Goal: Task Accomplishment & Management: Manage account settings

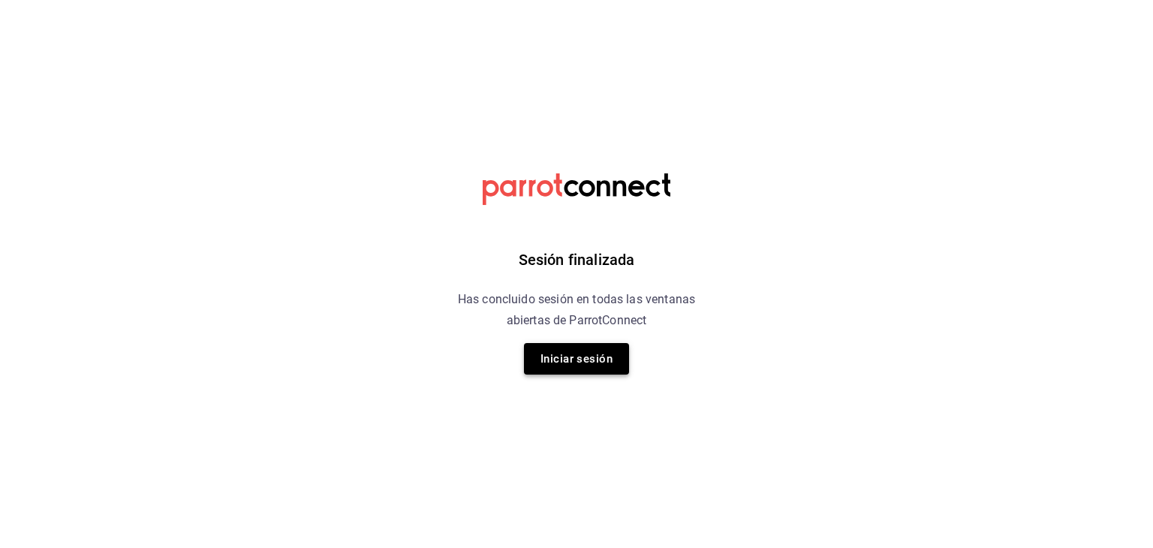
click at [578, 352] on button "Iniciar sesión" at bounding box center [576, 359] width 105 height 32
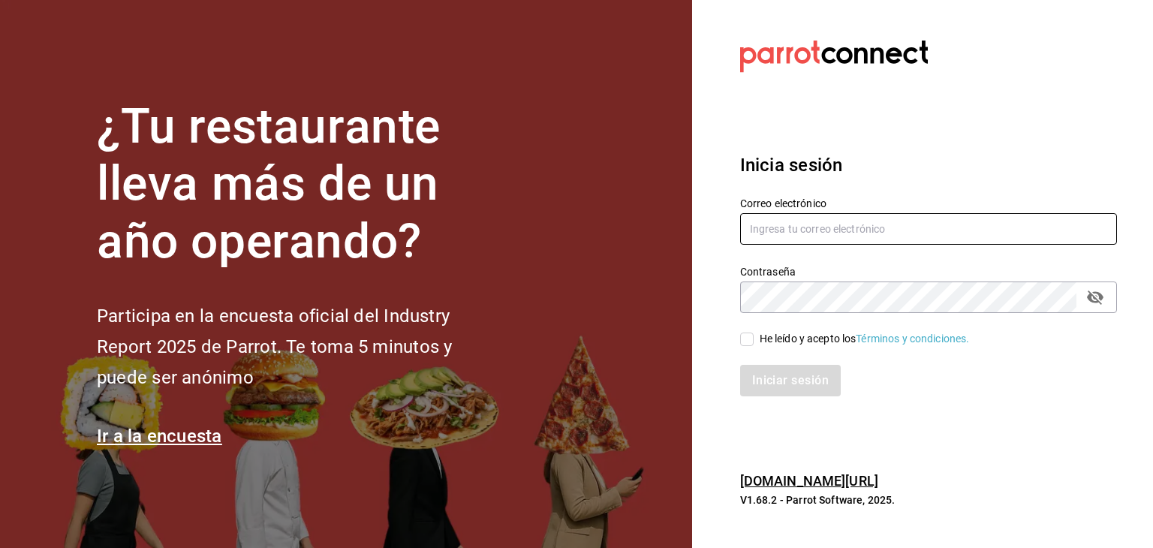
click at [817, 226] on input "text" at bounding box center [928, 229] width 377 height 32
type input "[EMAIL_ADDRESS][DOMAIN_NAME]"
click at [776, 339] on div "He leído y acepto los Términos y condiciones." at bounding box center [865, 339] width 210 height 16
click at [754, 339] on input "He leído y acepto los Términos y condiciones." at bounding box center [747, 340] width 14 height 14
checkbox input "true"
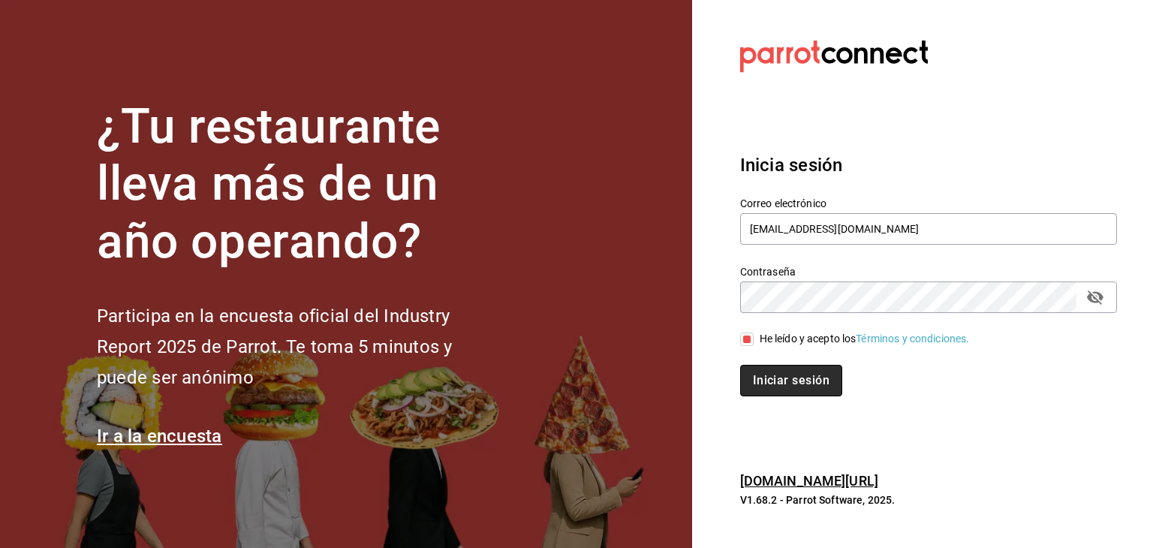
click at [773, 379] on button "Iniciar sesión" at bounding box center [791, 381] width 102 height 32
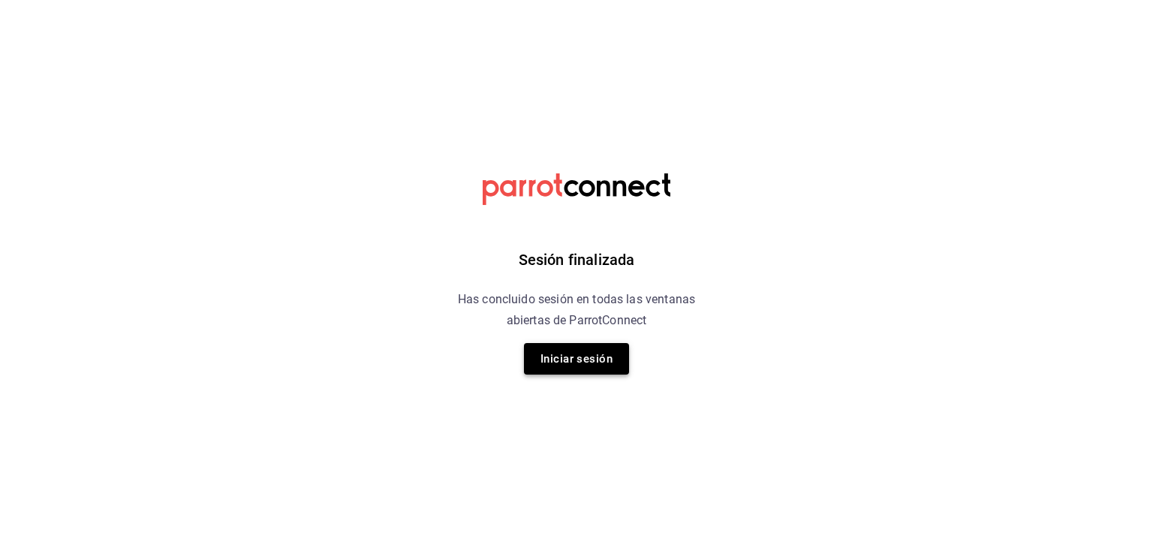
click at [598, 354] on button "Iniciar sesión" at bounding box center [576, 359] width 105 height 32
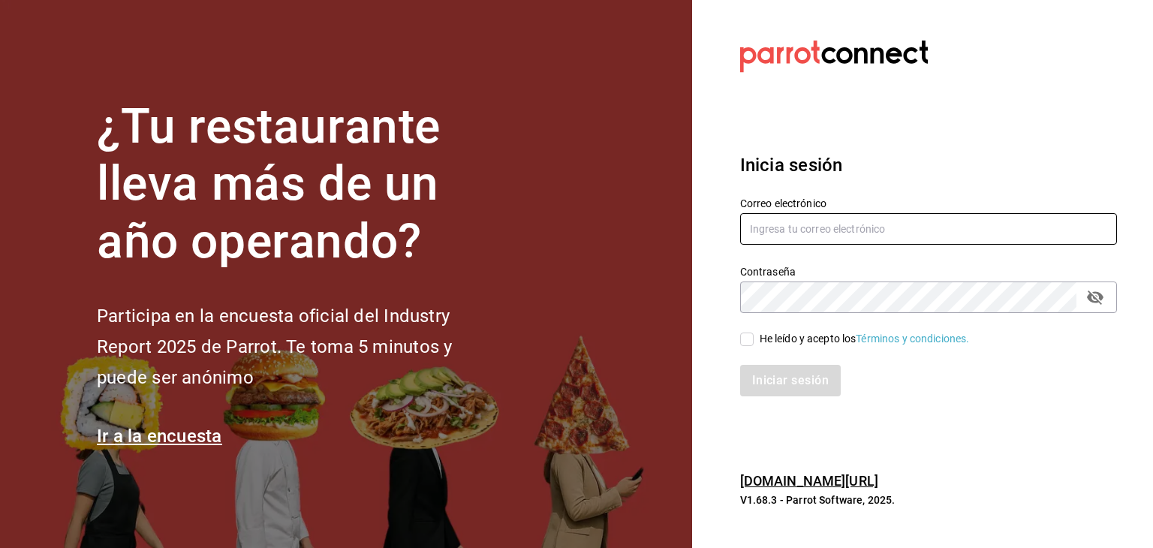
click at [767, 229] on input "text" at bounding box center [928, 229] width 377 height 32
type input "direccion@whim.com.mx"
click at [748, 337] on input "He leído y acepto los Términos y condiciones." at bounding box center [747, 340] width 14 height 14
checkbox input "true"
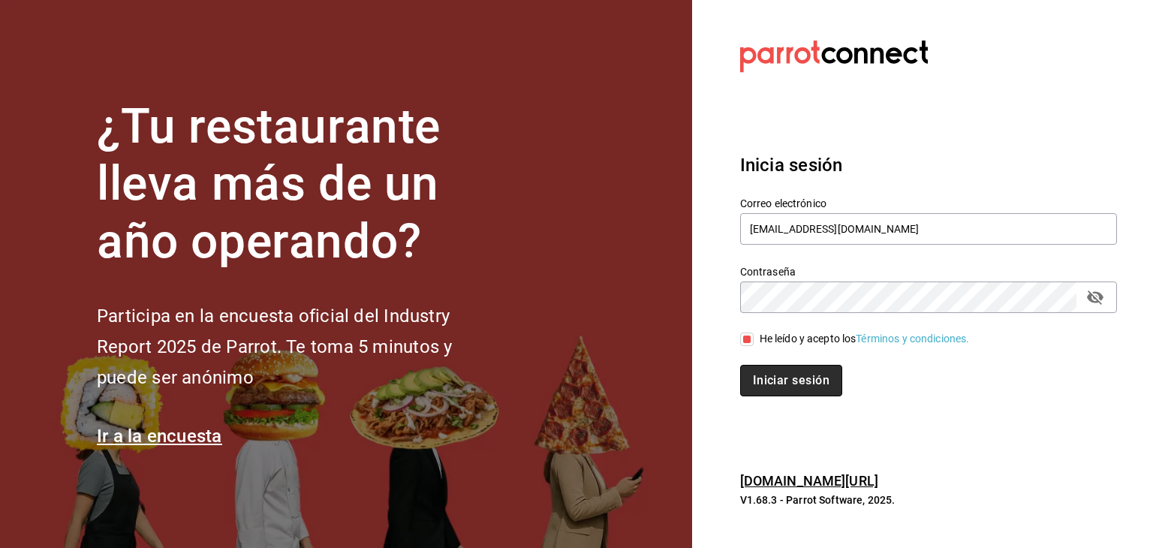
click at [776, 369] on button "Iniciar sesión" at bounding box center [791, 381] width 102 height 32
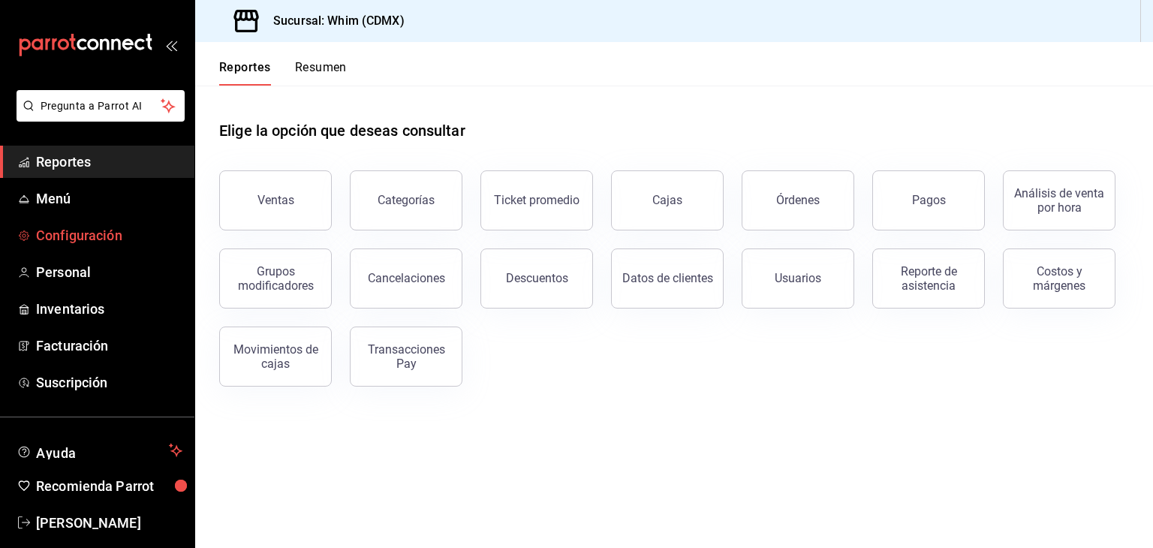
click at [88, 246] on link "Configuración" at bounding box center [97, 235] width 194 height 32
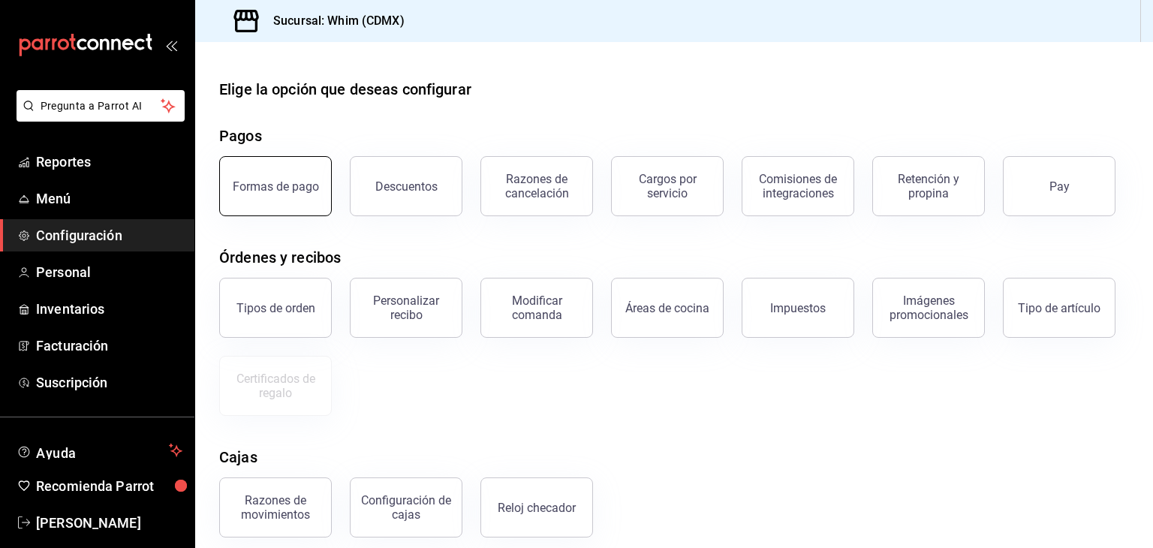
click at [243, 192] on div "Formas de pago" at bounding box center [276, 186] width 86 height 14
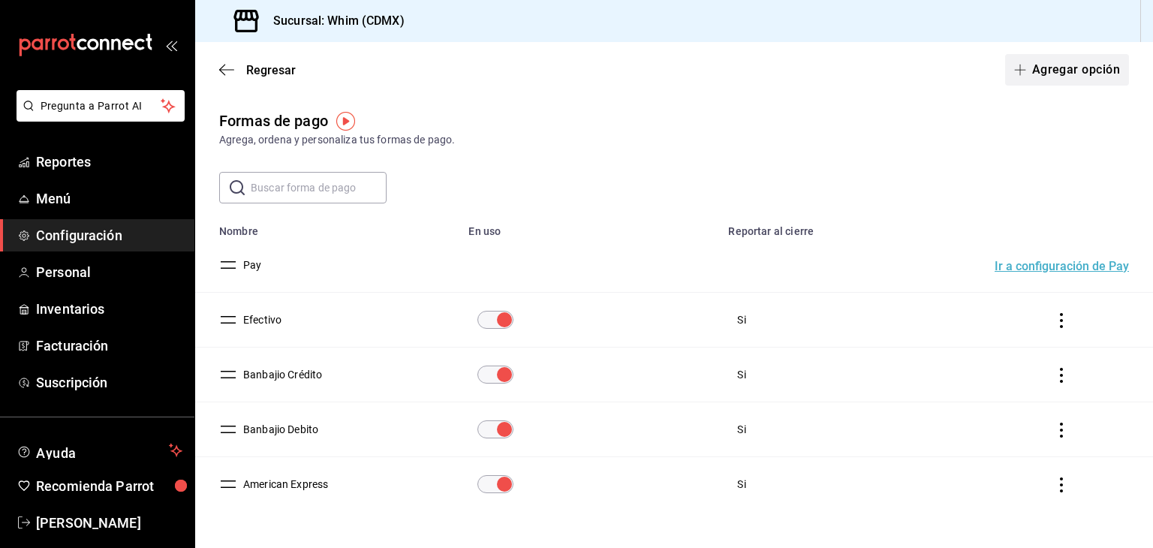
click at [1043, 71] on button "Agregar opción" at bounding box center [1067, 70] width 124 height 32
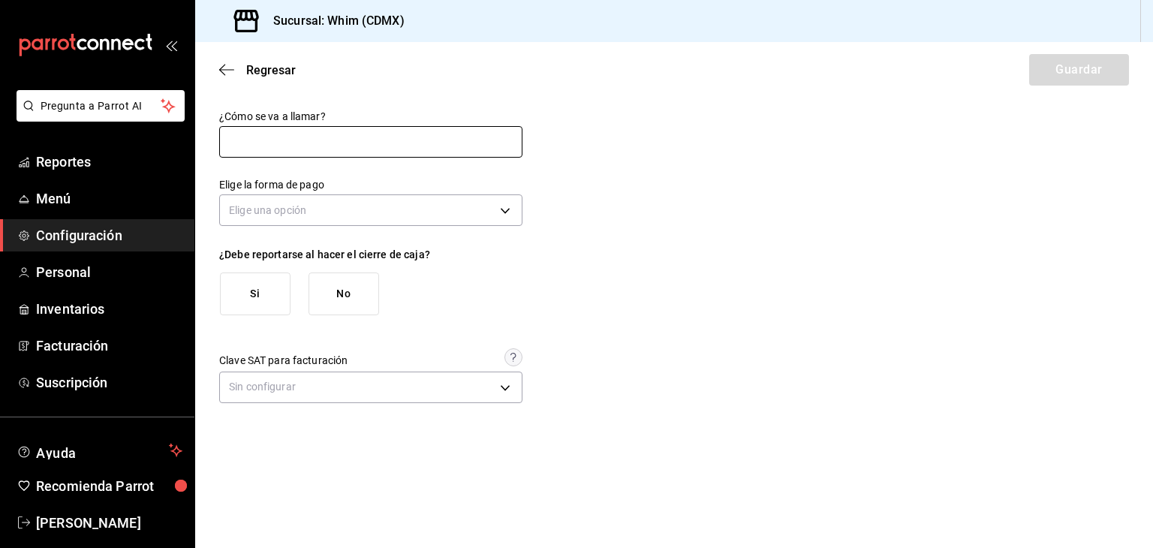
click at [283, 151] on input "text" at bounding box center [370, 142] width 303 height 32
type input "Rappi"
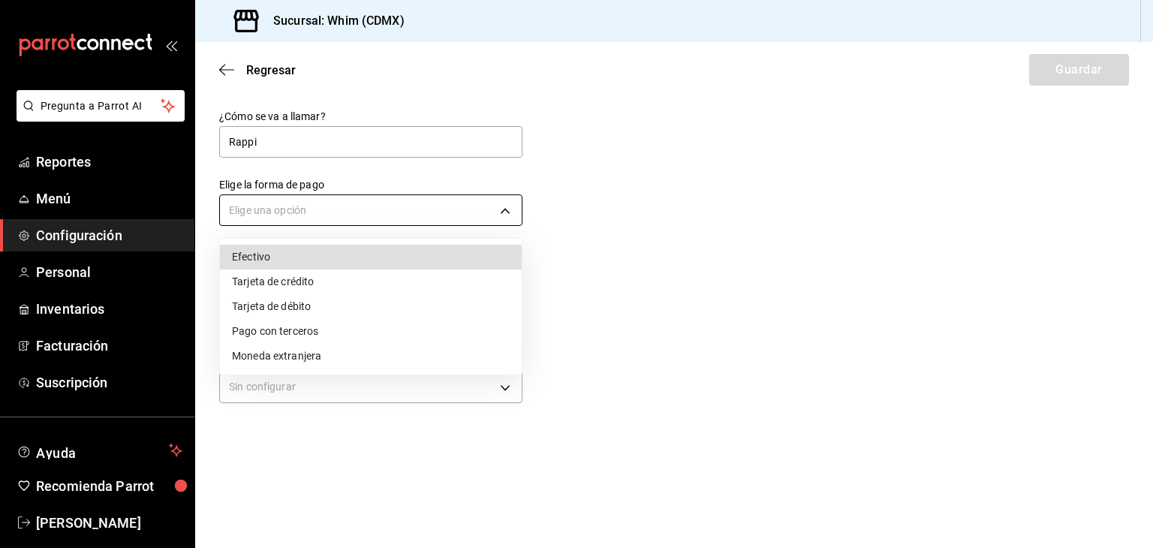
click at [291, 212] on body "Pregunta a Parrot AI Reportes Menú Configuración Personal Inventarios Facturaci…" at bounding box center [576, 274] width 1153 height 548
click at [284, 258] on li "Efectivo" at bounding box center [371, 257] width 302 height 25
type input "CASH"
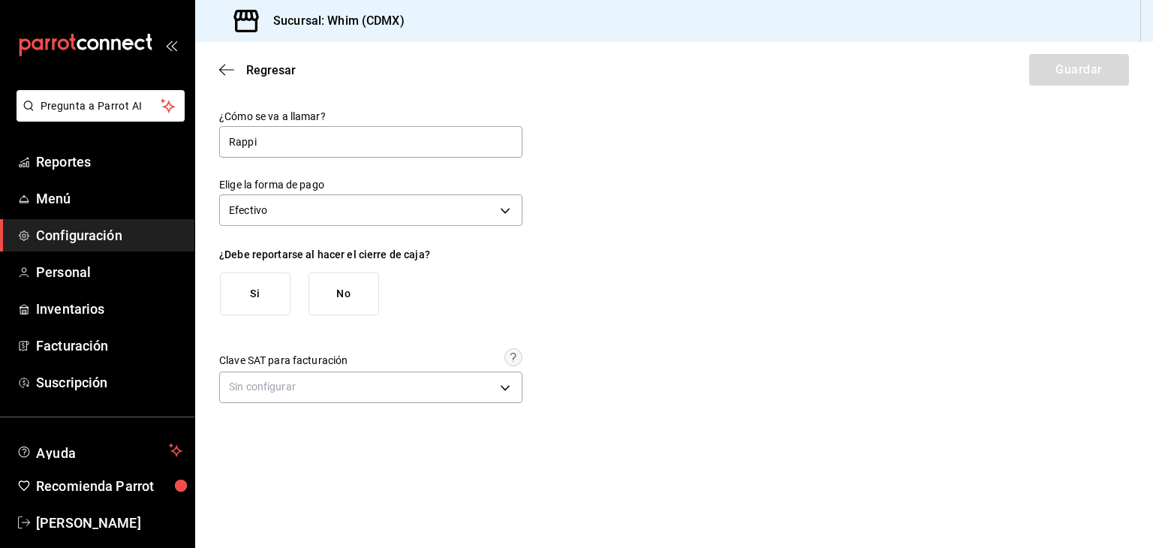
click at [337, 301] on button "No" at bounding box center [344, 294] width 71 height 43
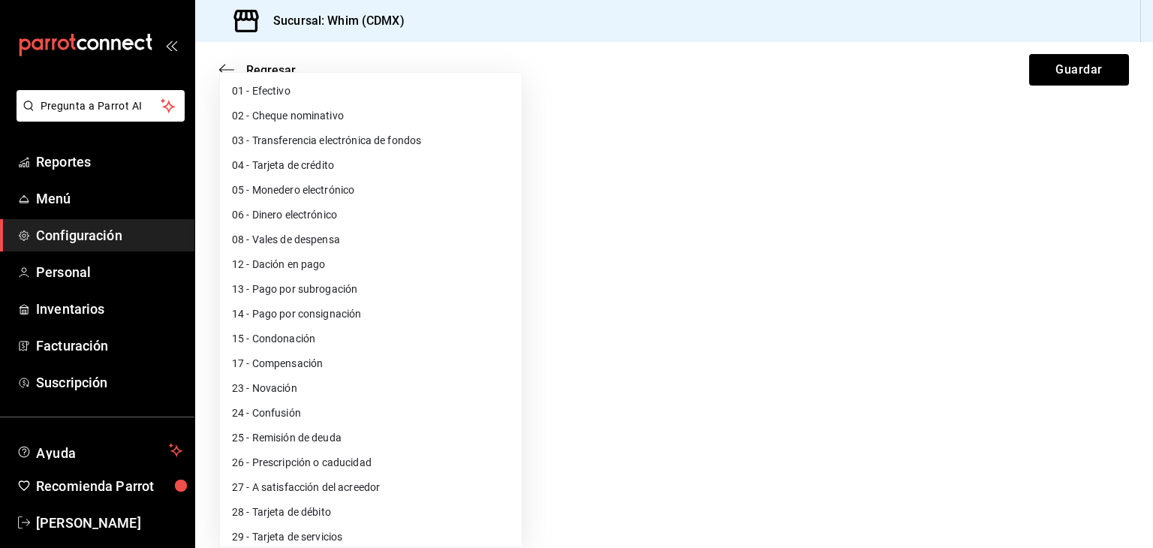
click at [324, 388] on body "Pregunta a Parrot AI Reportes Menú Configuración Personal Inventarios Facturaci…" at bounding box center [576, 274] width 1153 height 548
click at [286, 94] on li "01 - Efectivo" at bounding box center [371, 91] width 302 height 25
type input "01"
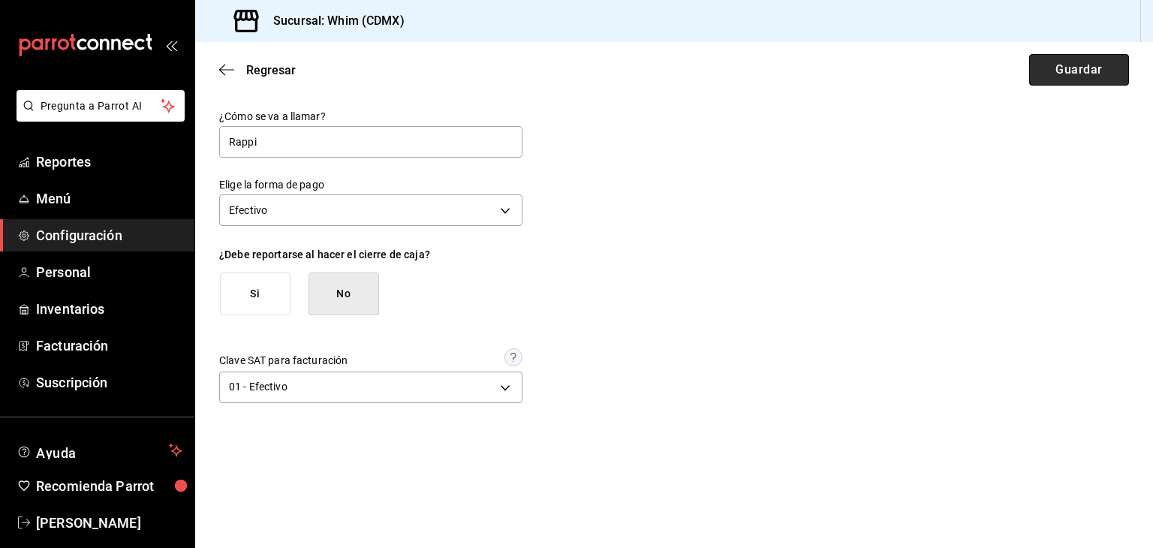
click at [1094, 62] on button "Guardar" at bounding box center [1079, 70] width 100 height 32
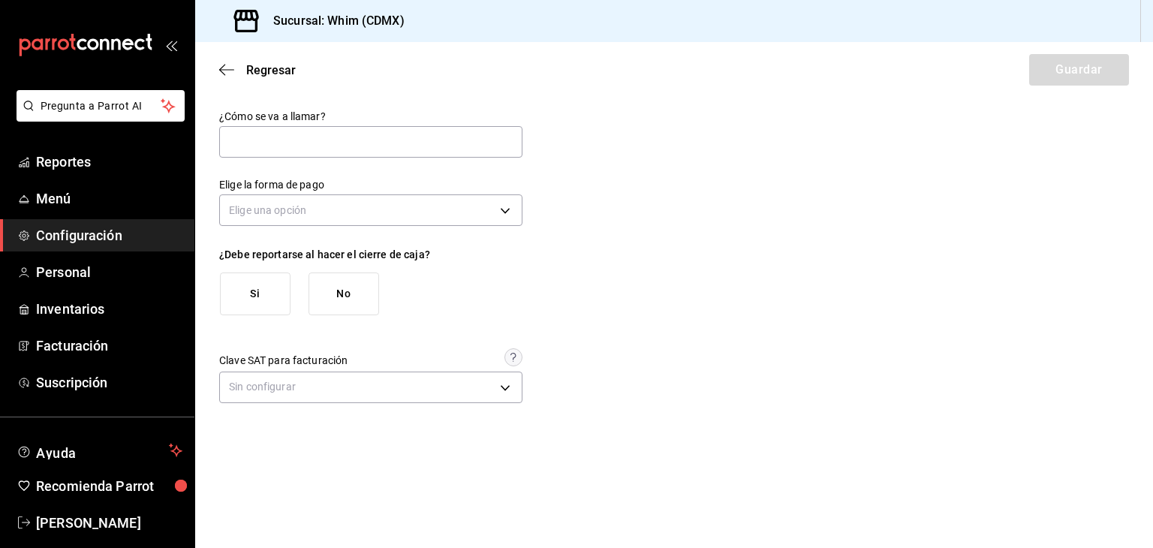
click at [235, 61] on div "Regresar Guardar" at bounding box center [674, 70] width 958 height 56
click at [230, 66] on icon "button" at bounding box center [226, 70] width 15 height 14
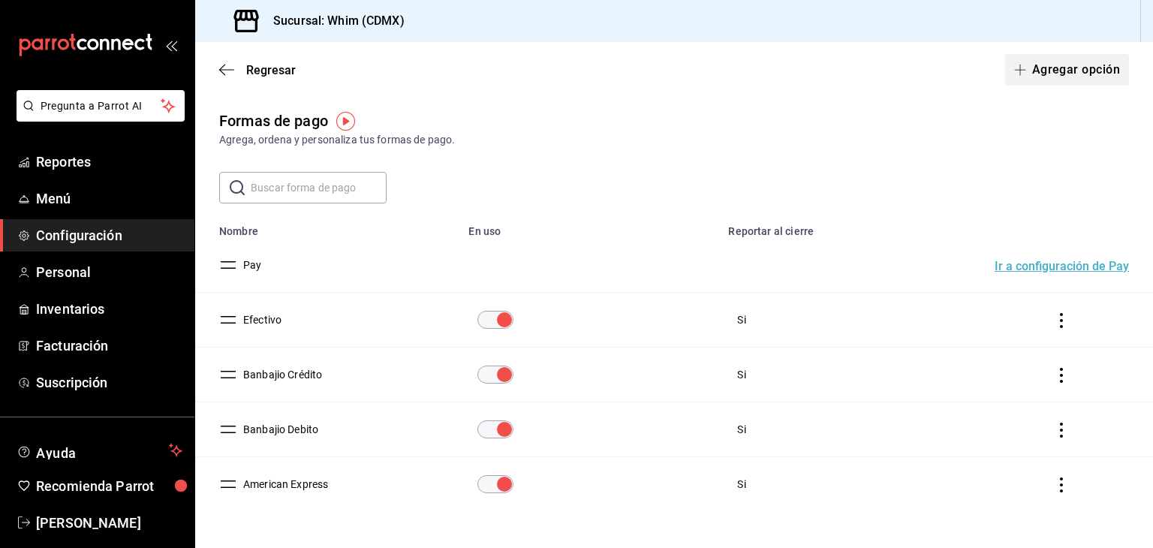
click at [1039, 74] on button "Agregar opción" at bounding box center [1067, 70] width 124 height 32
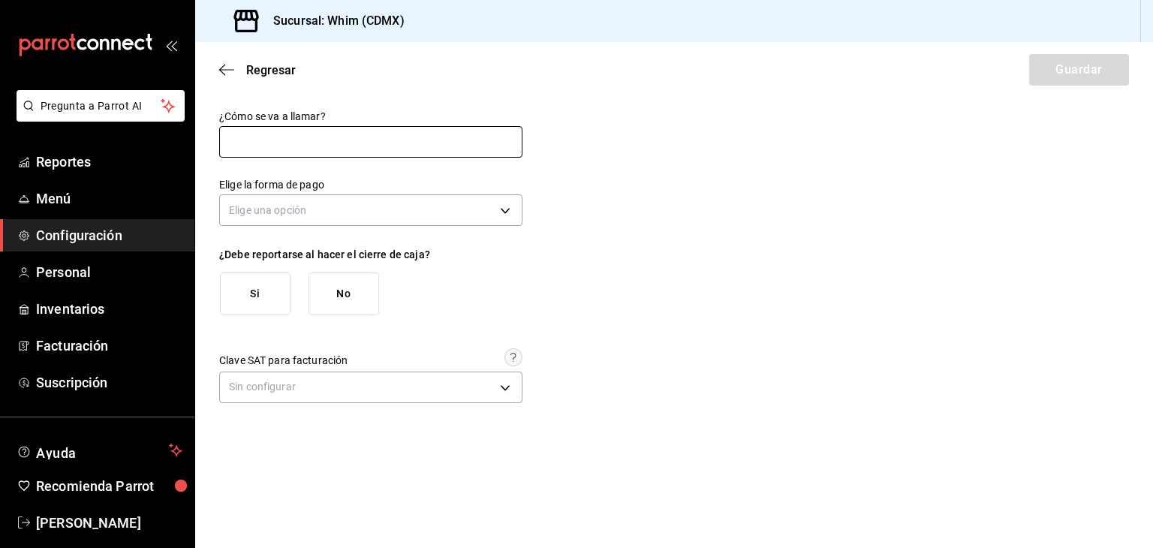
click at [277, 148] on input "text" at bounding box center [370, 142] width 303 height 32
type input "Rappi"
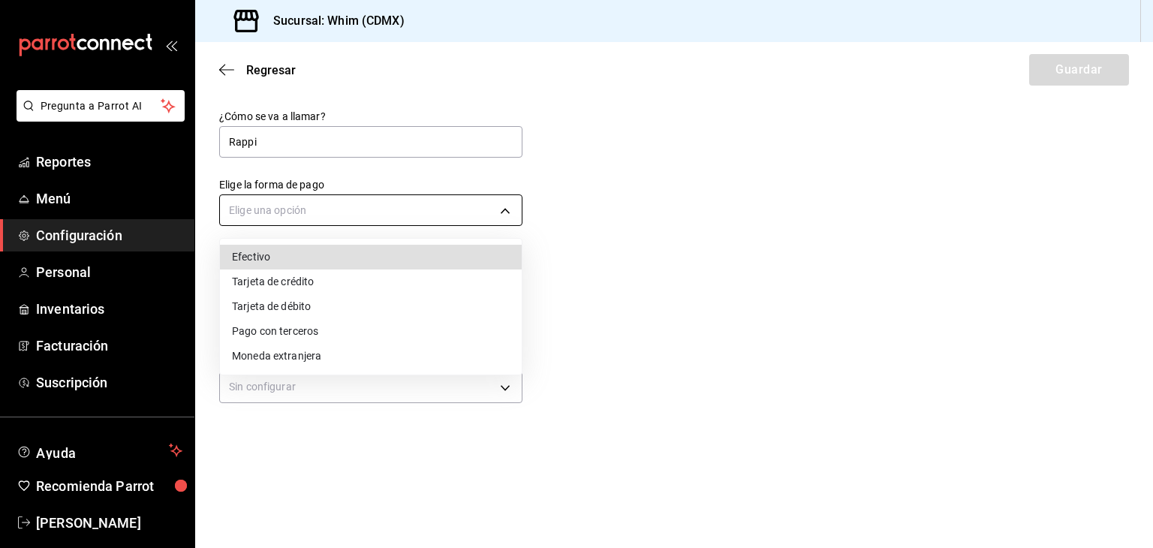
click at [288, 206] on body "Pregunta a Parrot AI Reportes Menú Configuración Personal Inventarios Facturaci…" at bounding box center [576, 274] width 1153 height 548
click at [263, 257] on li "Efectivo" at bounding box center [371, 257] width 302 height 25
type input "CASH"
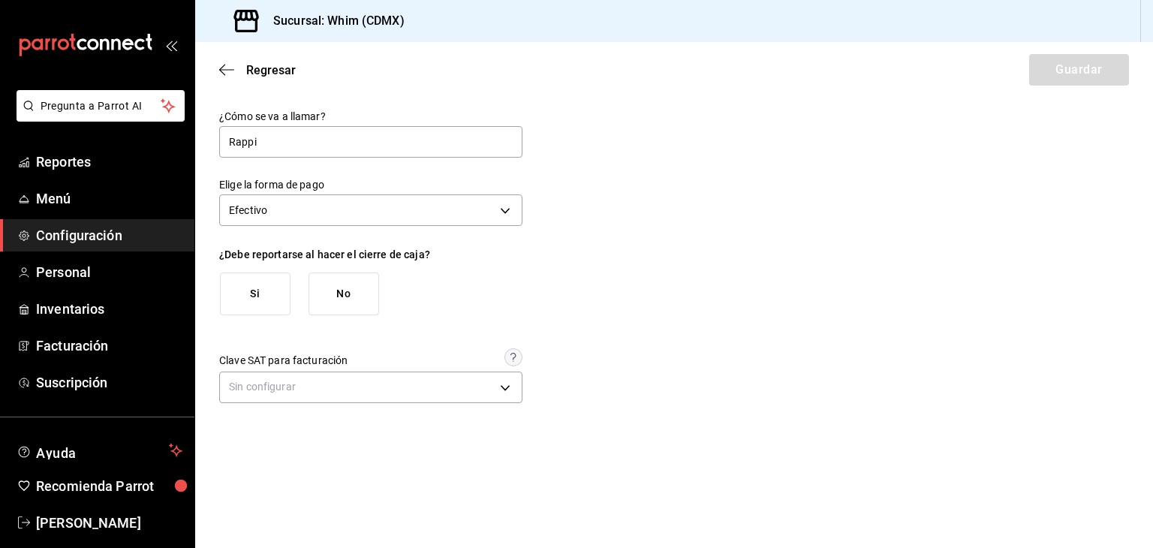
click at [263, 285] on button "Si" at bounding box center [255, 294] width 71 height 43
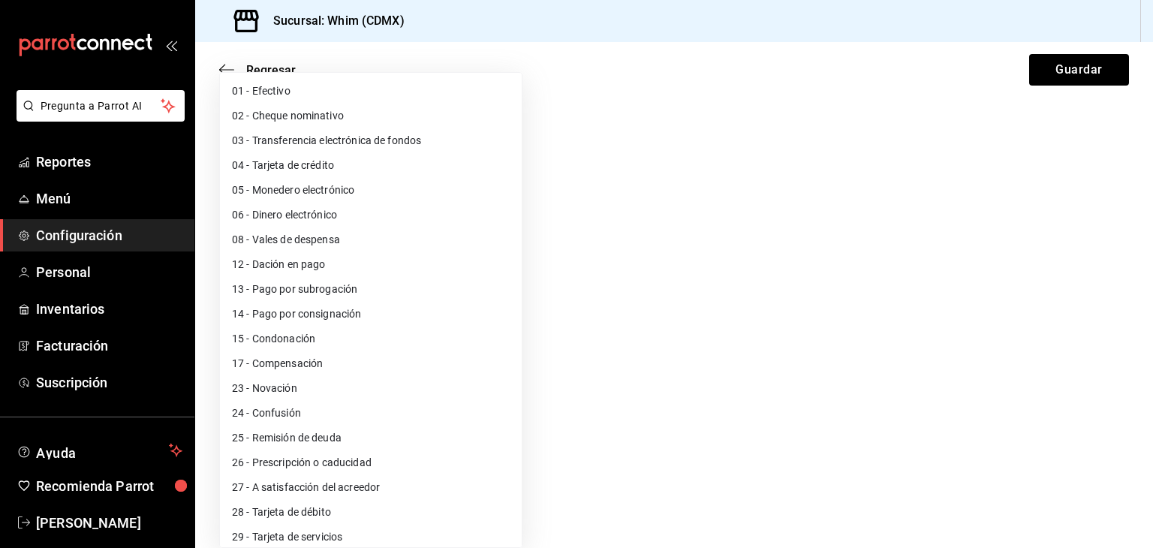
click at [291, 380] on body "Pregunta a Parrot AI Reportes Menú Configuración Personal Inventarios Facturaci…" at bounding box center [576, 274] width 1153 height 548
click at [279, 88] on li "01 - Efectivo" at bounding box center [371, 91] width 302 height 25
type input "01"
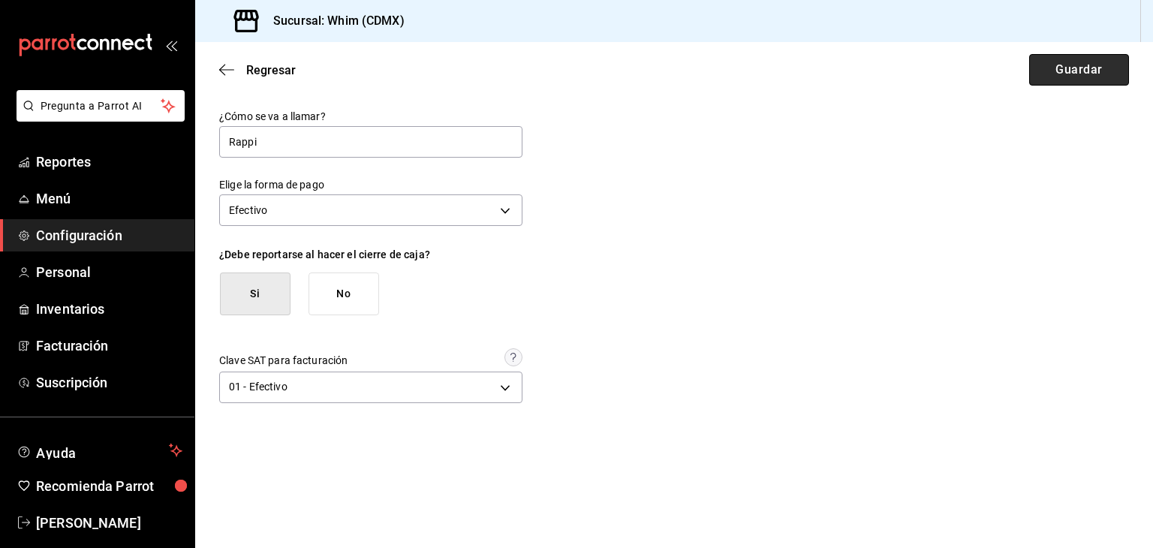
click at [1063, 79] on button "Guardar" at bounding box center [1079, 70] width 100 height 32
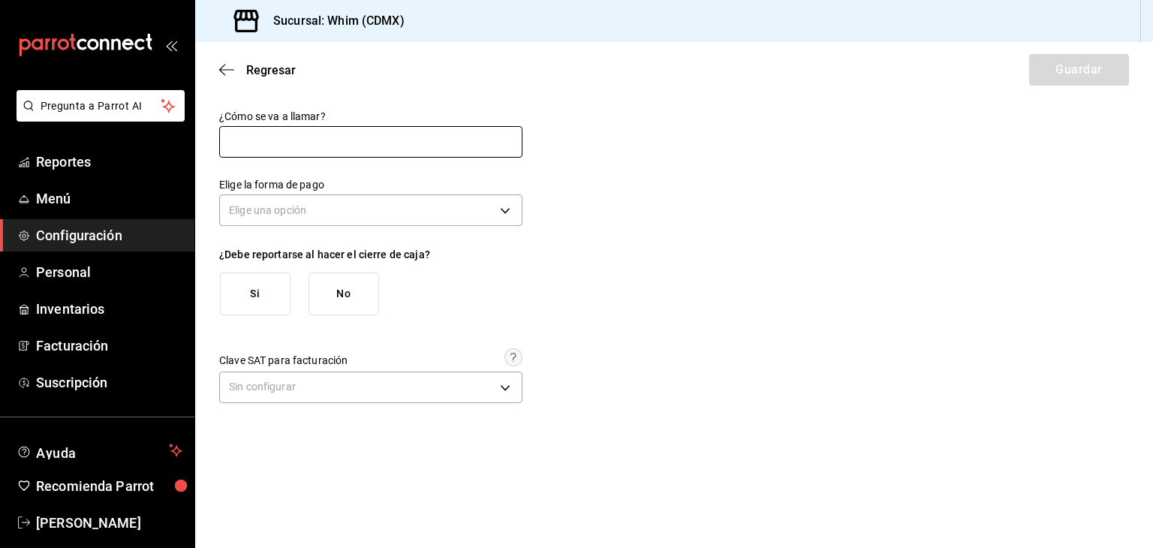
click at [448, 149] on input "text" at bounding box center [370, 142] width 303 height 32
type input "Rappi"
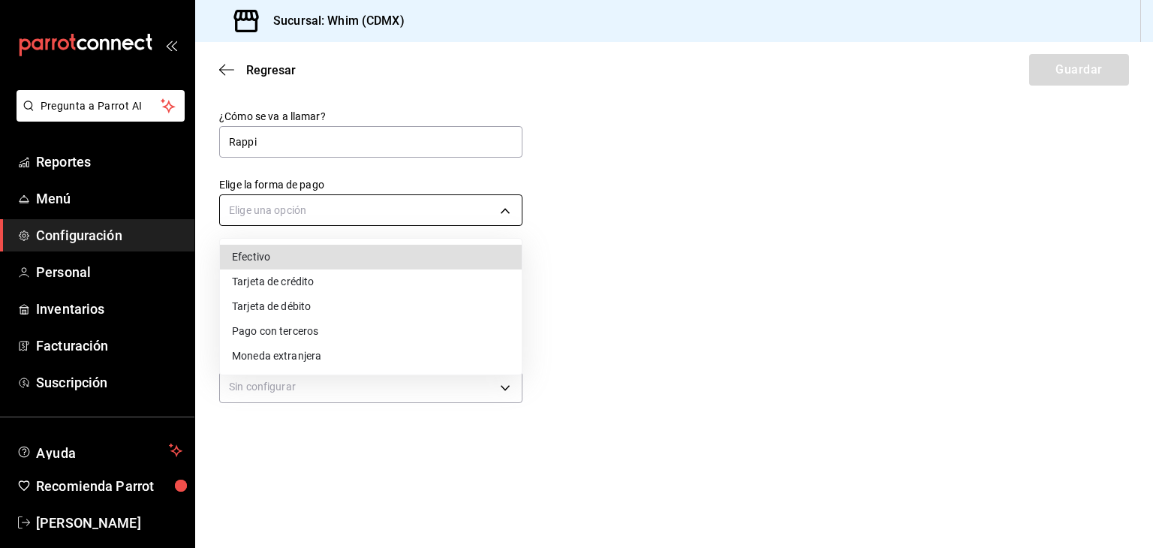
click at [330, 205] on body "Pregunta a Parrot AI Reportes Menú Configuración Personal Inventarios Facturaci…" at bounding box center [576, 274] width 1153 height 548
click at [333, 256] on li "Efectivo" at bounding box center [371, 257] width 302 height 25
type input "CASH"
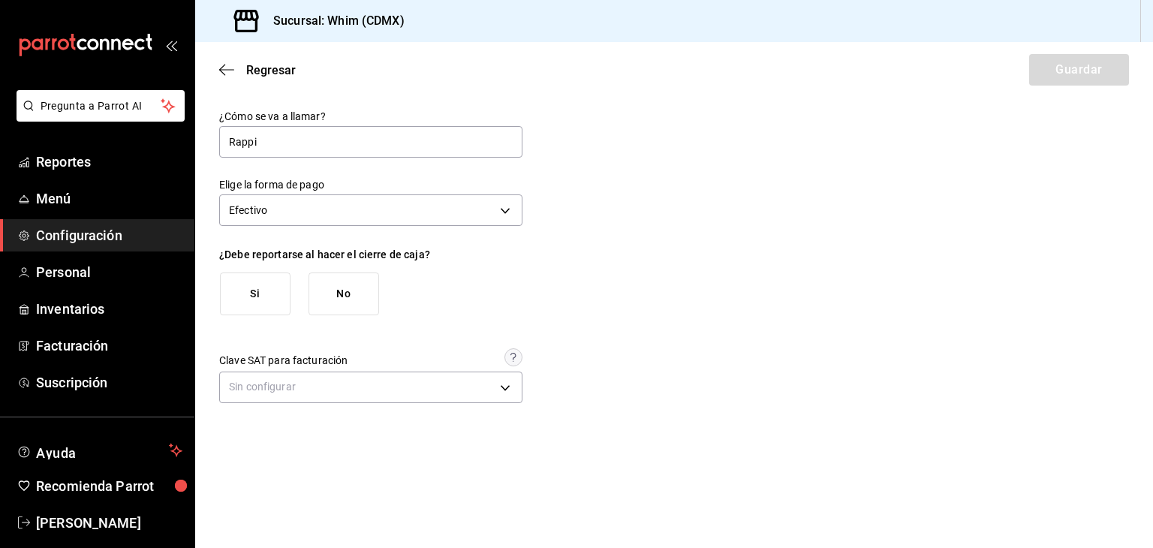
click at [272, 298] on button "Si" at bounding box center [255, 294] width 71 height 43
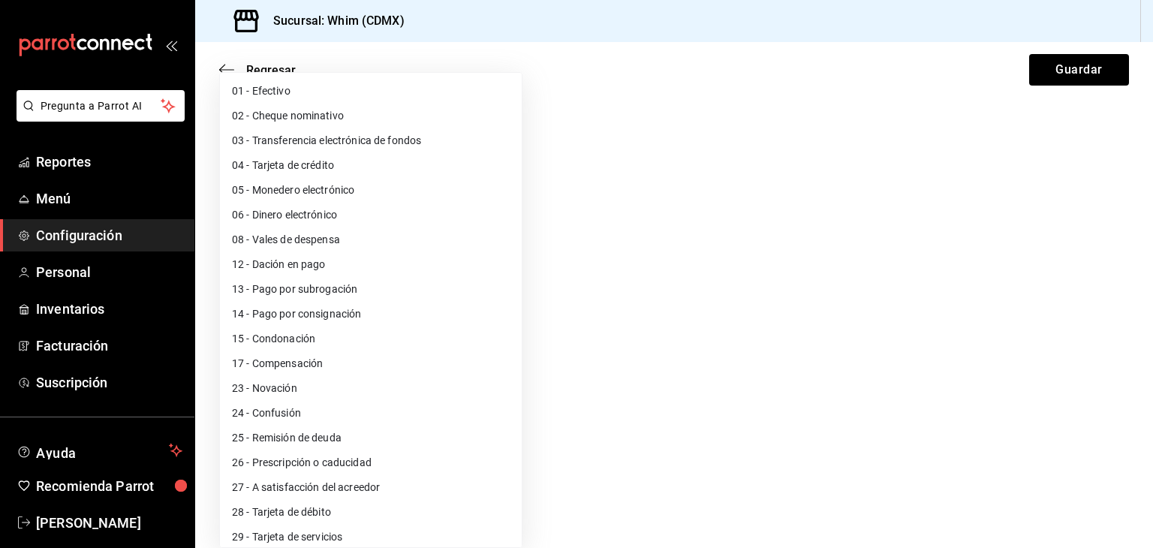
click at [300, 382] on body "Pregunta a Parrot AI Reportes Menú Configuración Personal Inventarios Facturaci…" at bounding box center [576, 274] width 1153 height 548
click at [260, 97] on li "01 - Efectivo" at bounding box center [371, 91] width 302 height 25
type input "01"
click at [427, 387] on body "Pregunta a Parrot AI Reportes Menú Configuración Personal Inventarios Facturaci…" at bounding box center [576, 274] width 1153 height 548
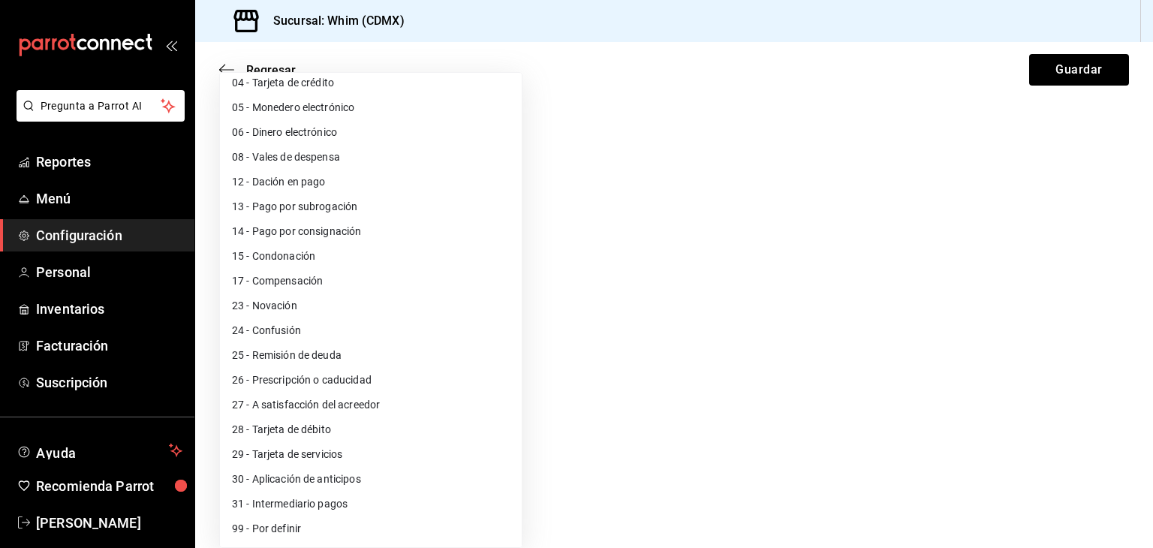
click at [556, 371] on div at bounding box center [576, 274] width 1153 height 548
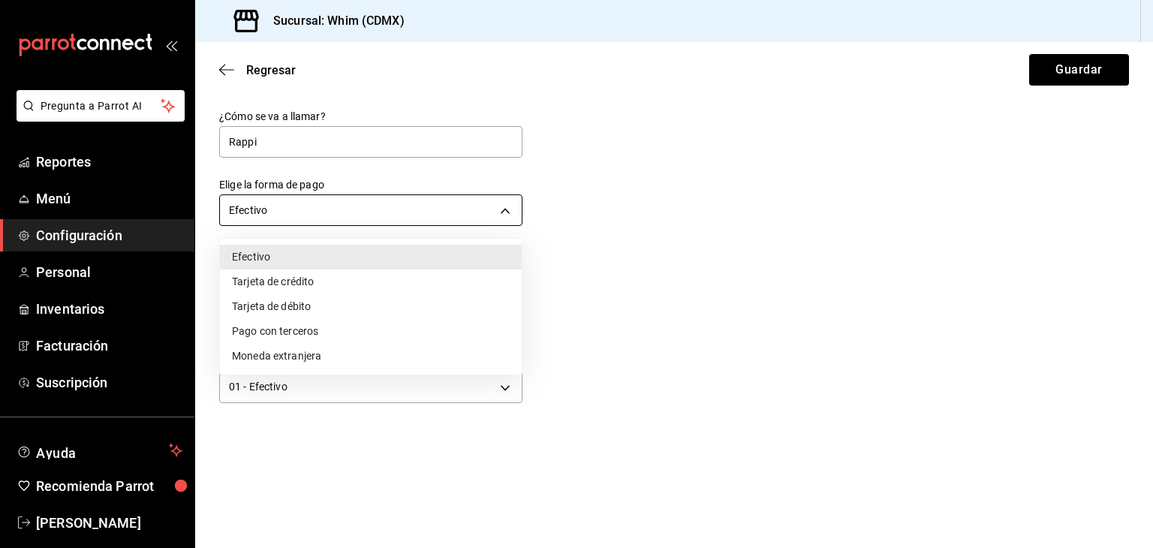
click at [332, 220] on body "Pregunta a Parrot AI Reportes Menú Configuración Personal Inventarios Facturaci…" at bounding box center [576, 274] width 1153 height 548
click at [332, 220] on div at bounding box center [576, 274] width 1153 height 548
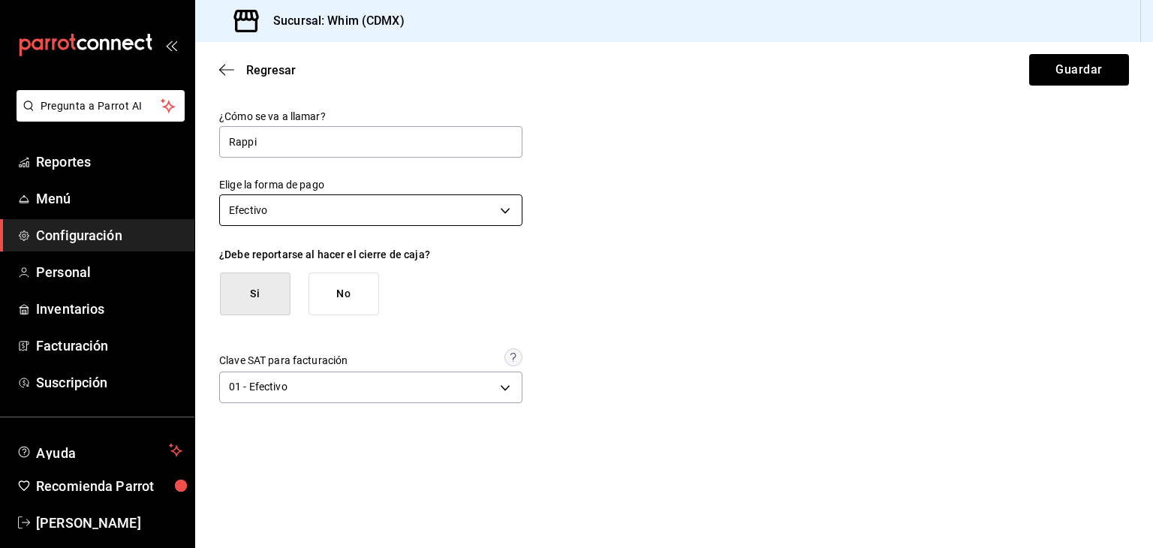
click at [332, 220] on body "Pregunta a Parrot AI Reportes Menú Configuración Personal Inventarios Facturaci…" at bounding box center [576, 274] width 1153 height 548
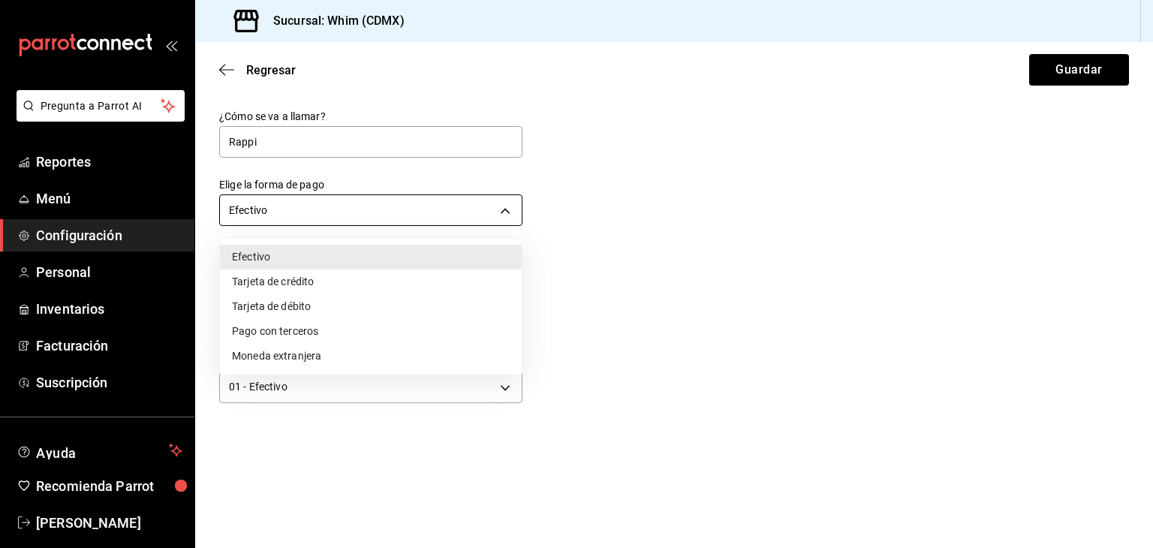
click at [332, 220] on div at bounding box center [576, 274] width 1153 height 548
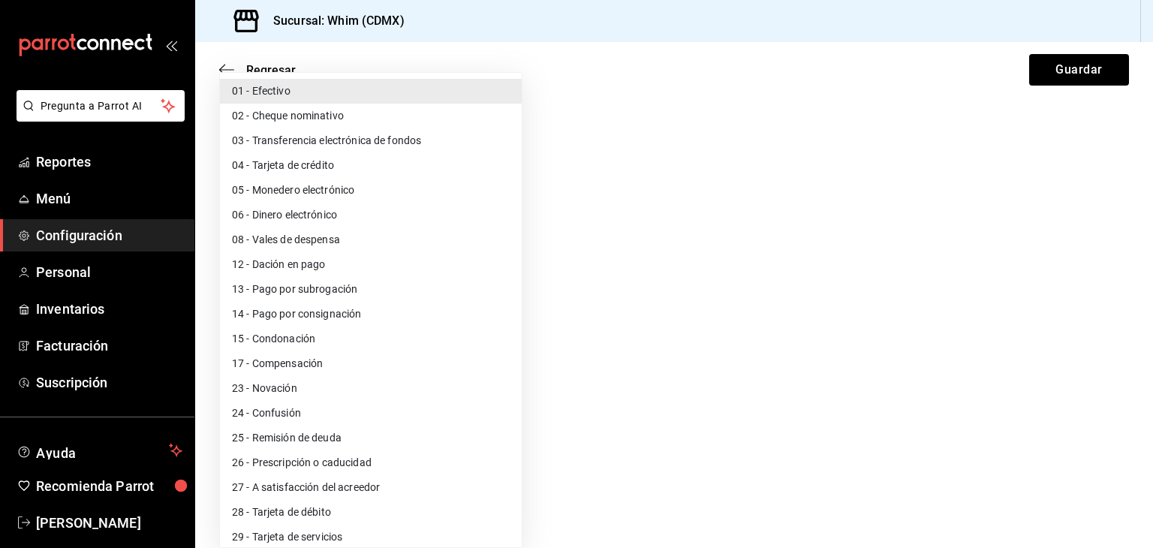
click at [344, 385] on body "Pregunta a Parrot AI Reportes Menú Configuración Personal Inventarios Facturaci…" at bounding box center [576, 274] width 1153 height 548
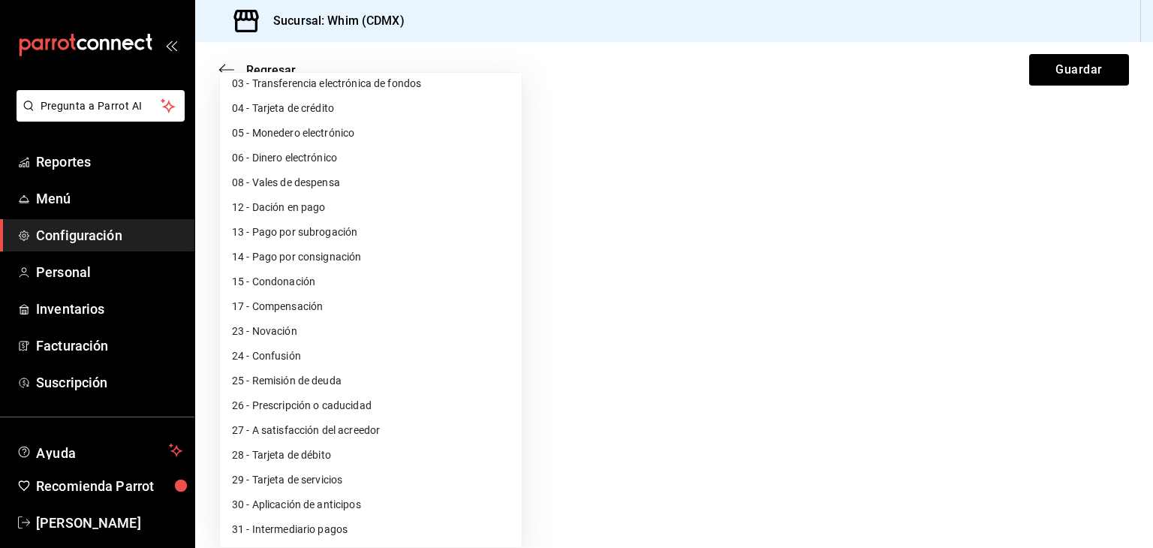
scroll to position [59, 0]
click at [633, 328] on div at bounding box center [576, 274] width 1153 height 548
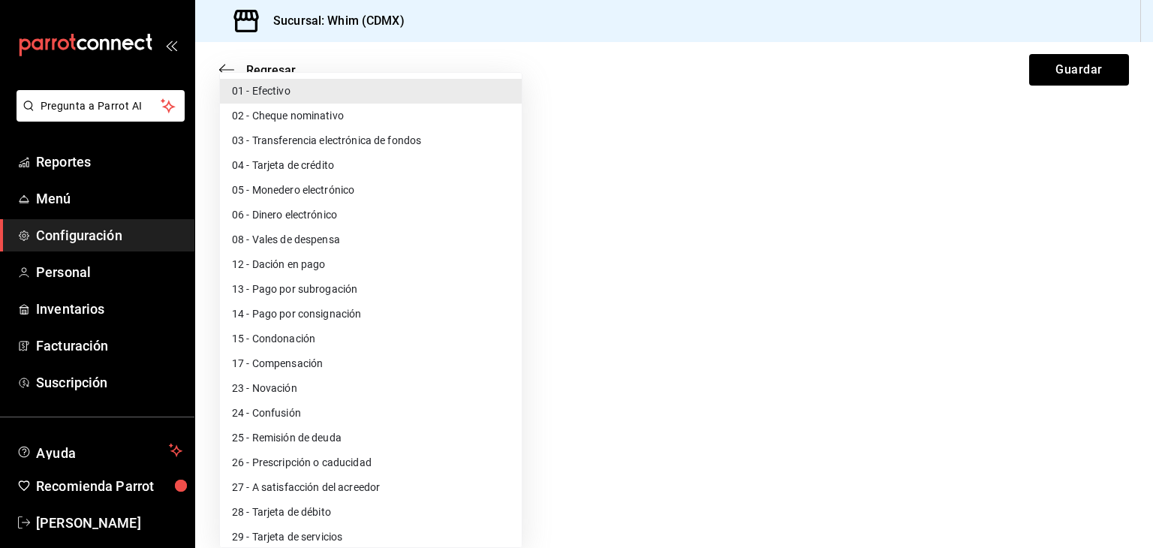
click at [322, 385] on body "Pregunta a Parrot AI Reportes Menú Configuración Personal Inventarios Facturaci…" at bounding box center [576, 274] width 1153 height 548
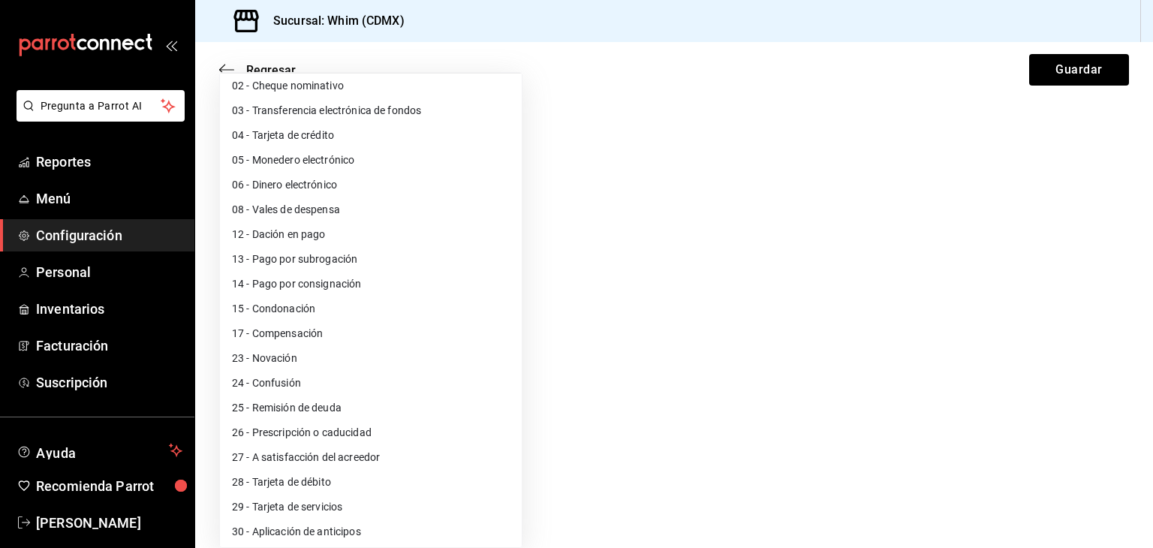
scroll to position [83, 0]
